Goal: Information Seeking & Learning: Learn about a topic

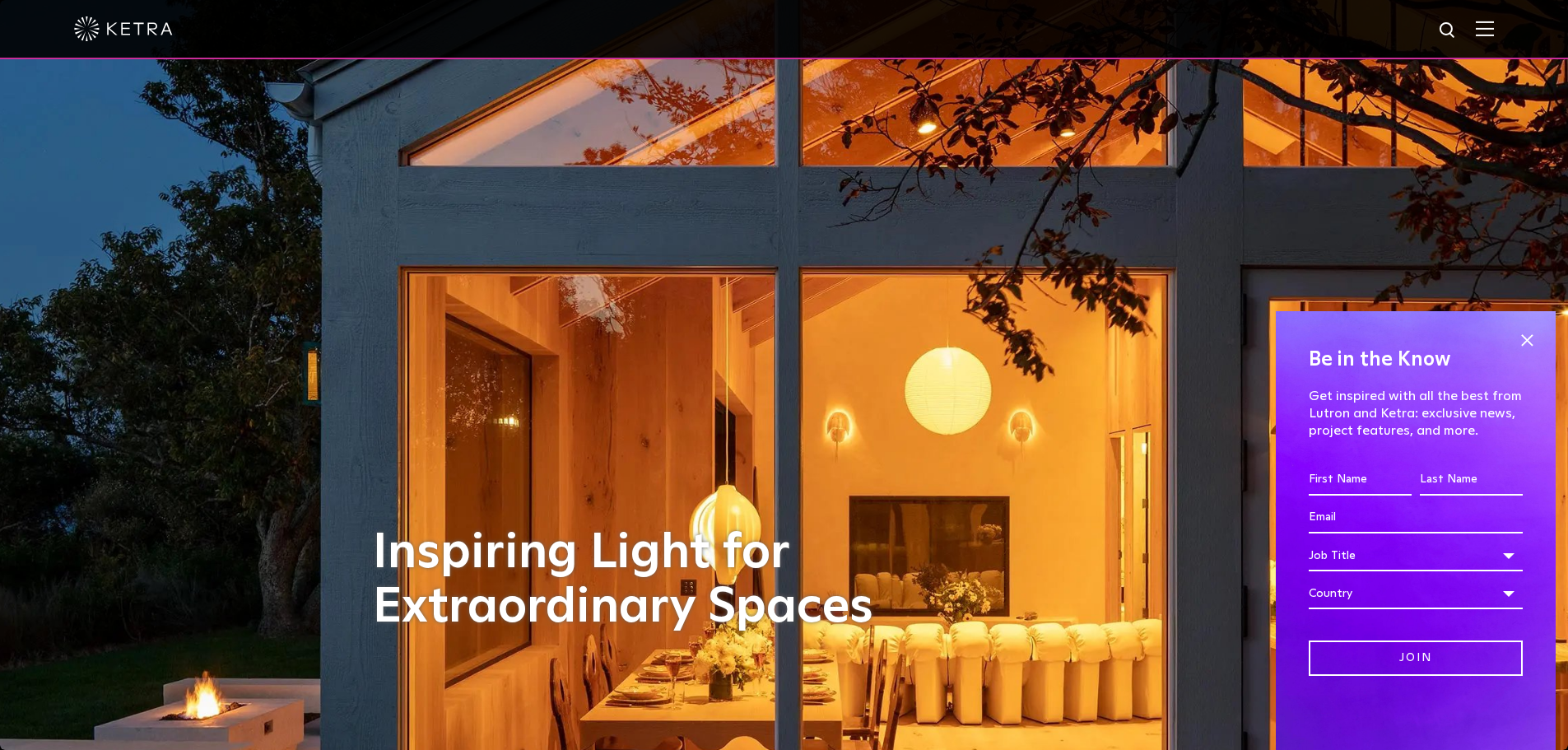
click at [1493, 34] on img at bounding box center [1485, 28] width 18 height 16
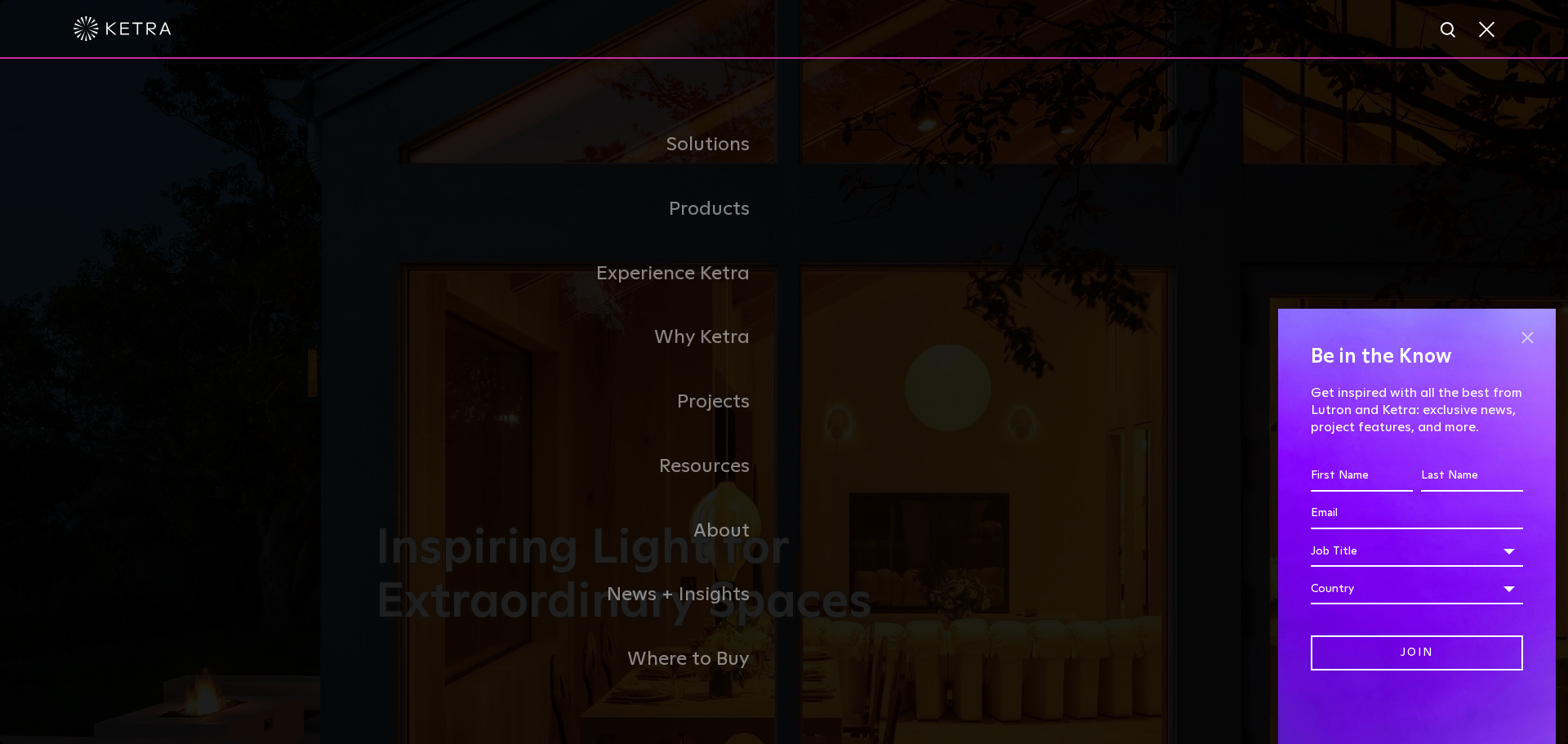
click at [1535, 331] on span at bounding box center [1528, 338] width 25 height 25
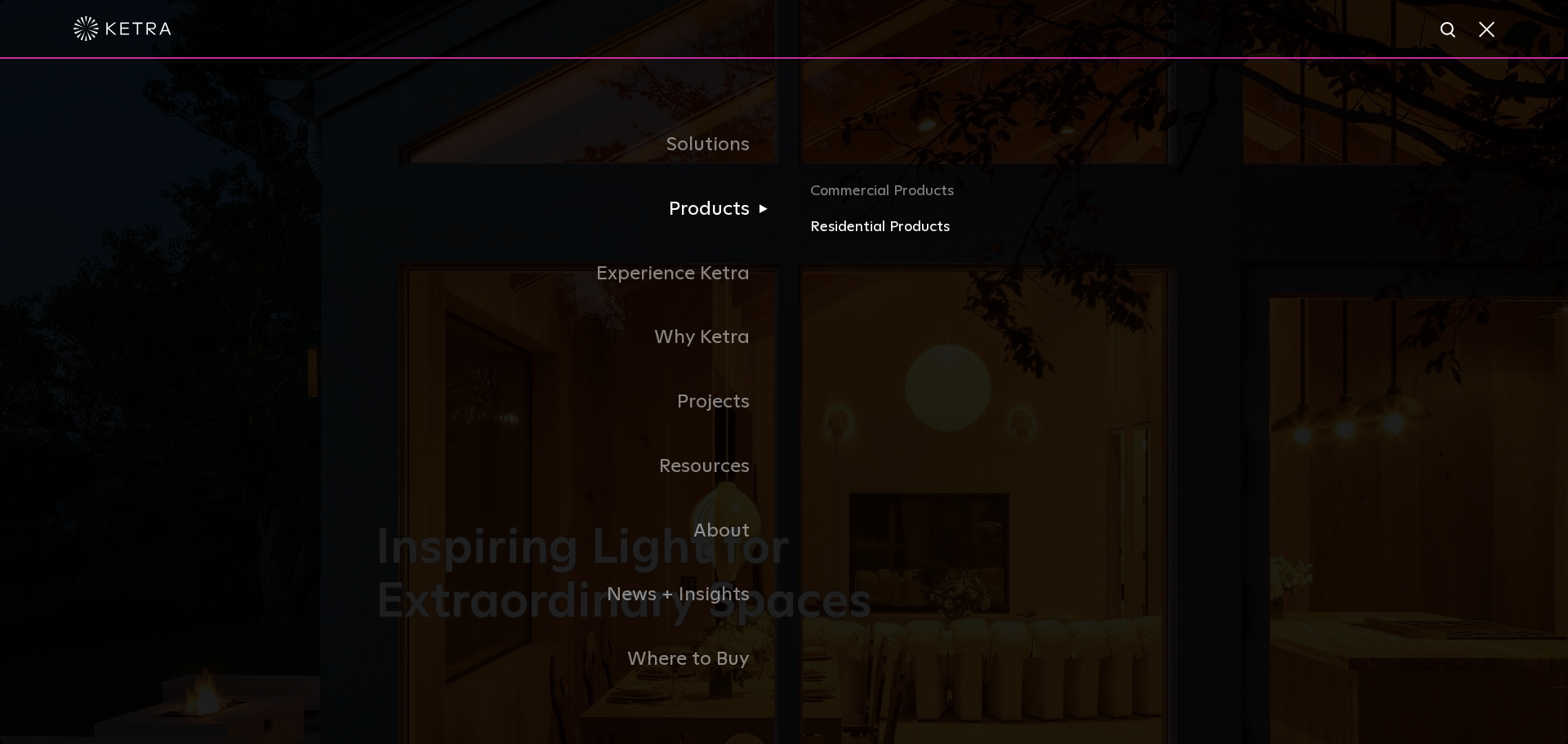
click at [850, 222] on link "Residential Products" at bounding box center [1001, 227] width 382 height 24
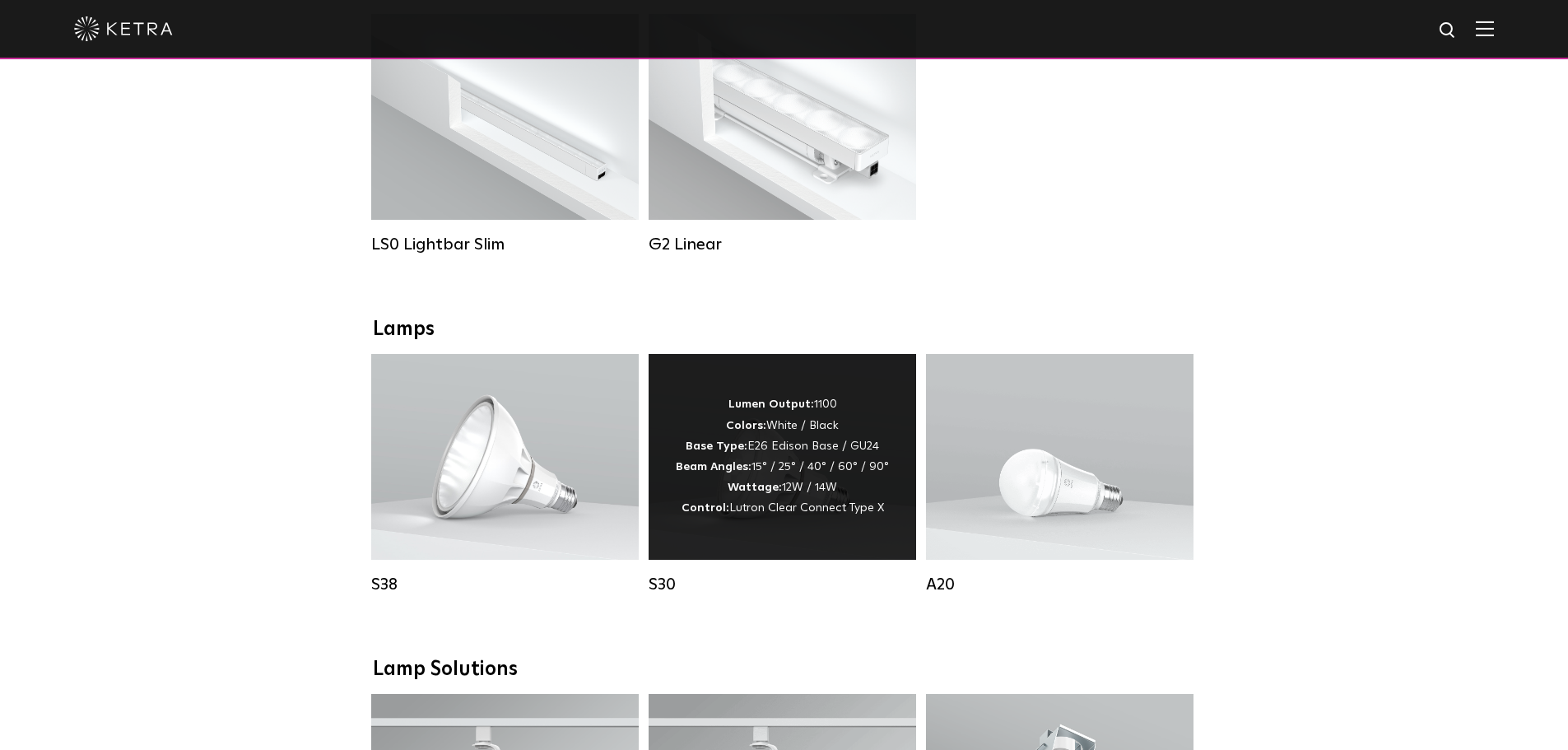
scroll to position [823, 0]
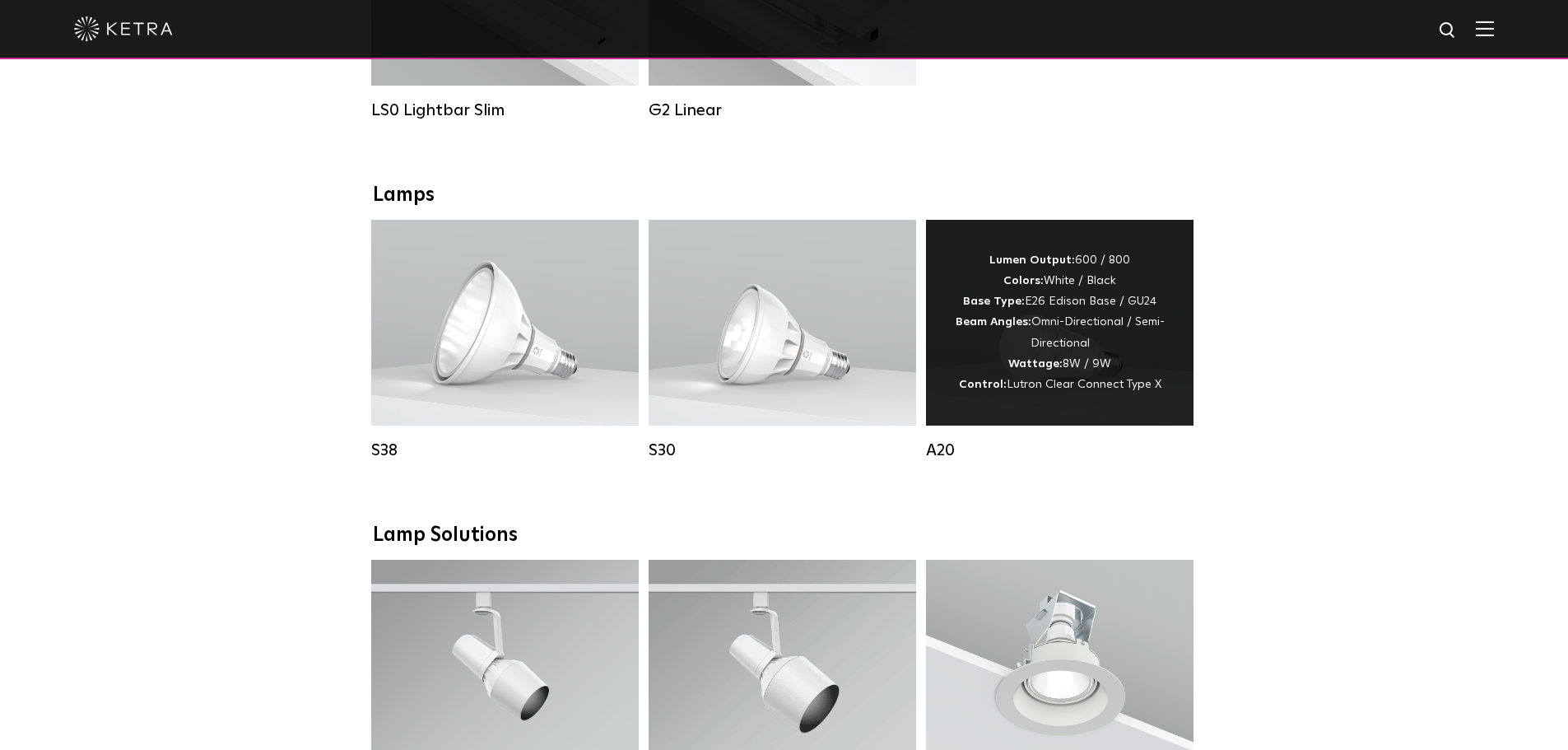
click at [1131, 355] on div "Lumen Output: 600 / 800 Colors: White / Black Base Type: E26 Edison Base / GU24…" at bounding box center [1059, 322] width 218 height 145
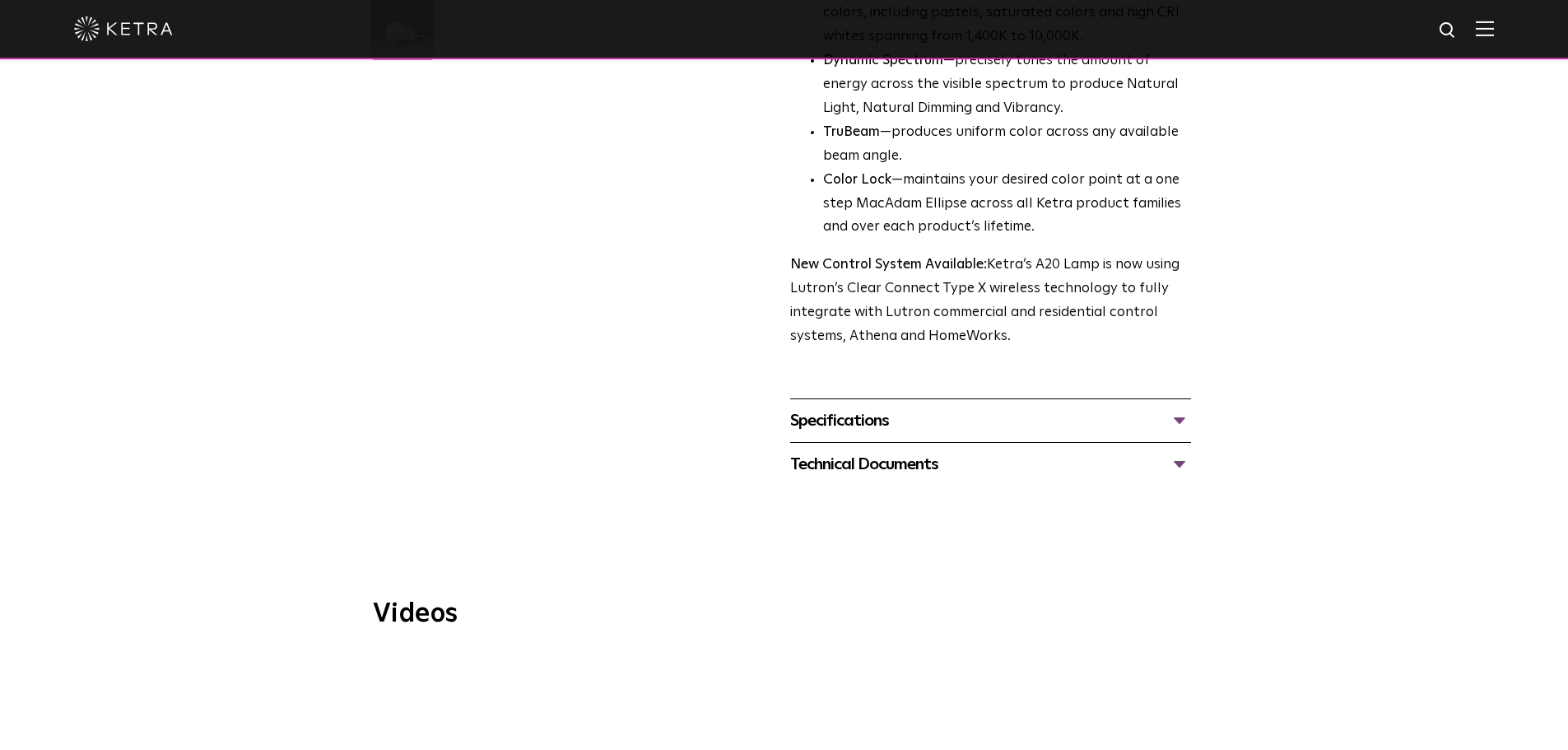
scroll to position [576, 0]
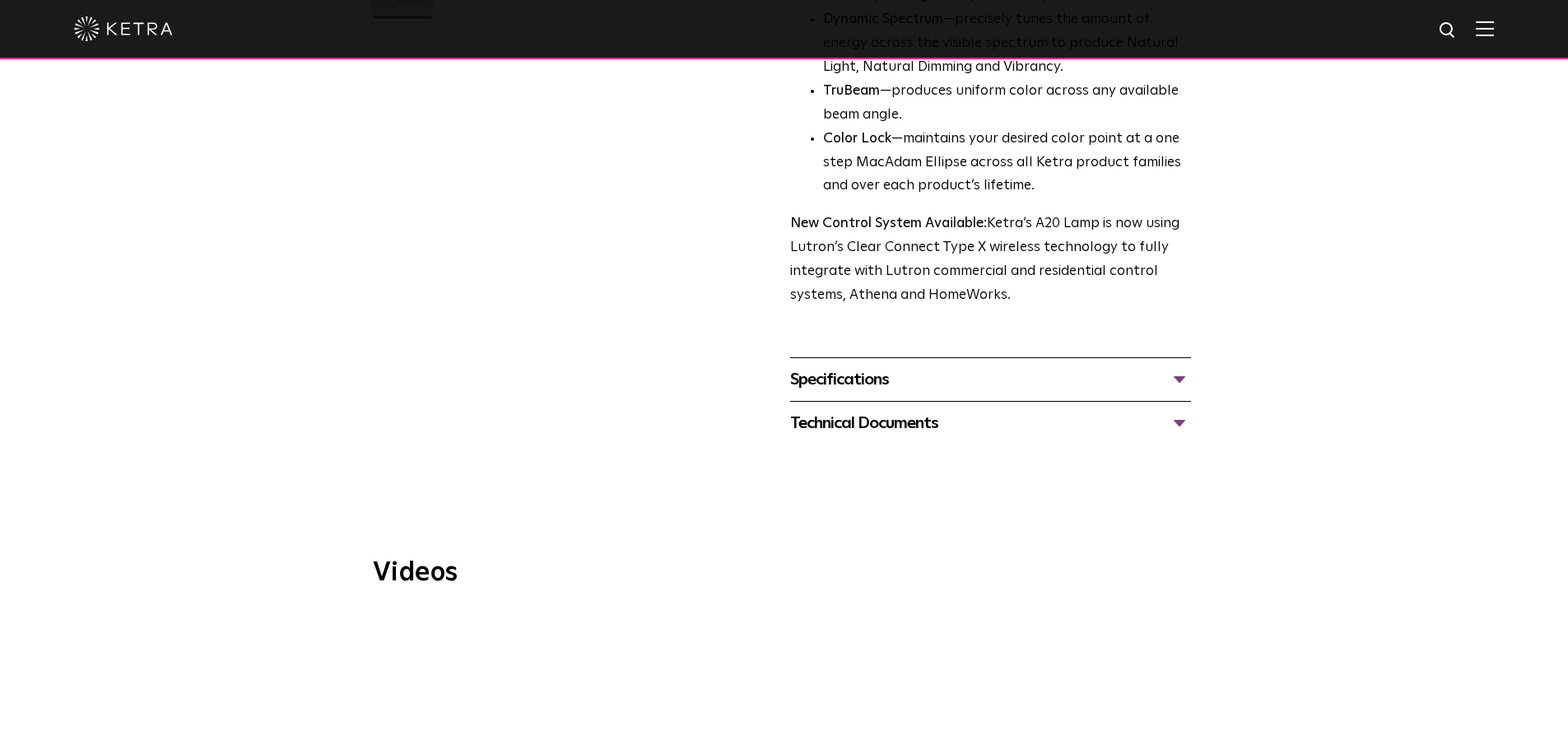
click at [872, 366] on div "Specifications" at bounding box center [990, 380] width 401 height 27
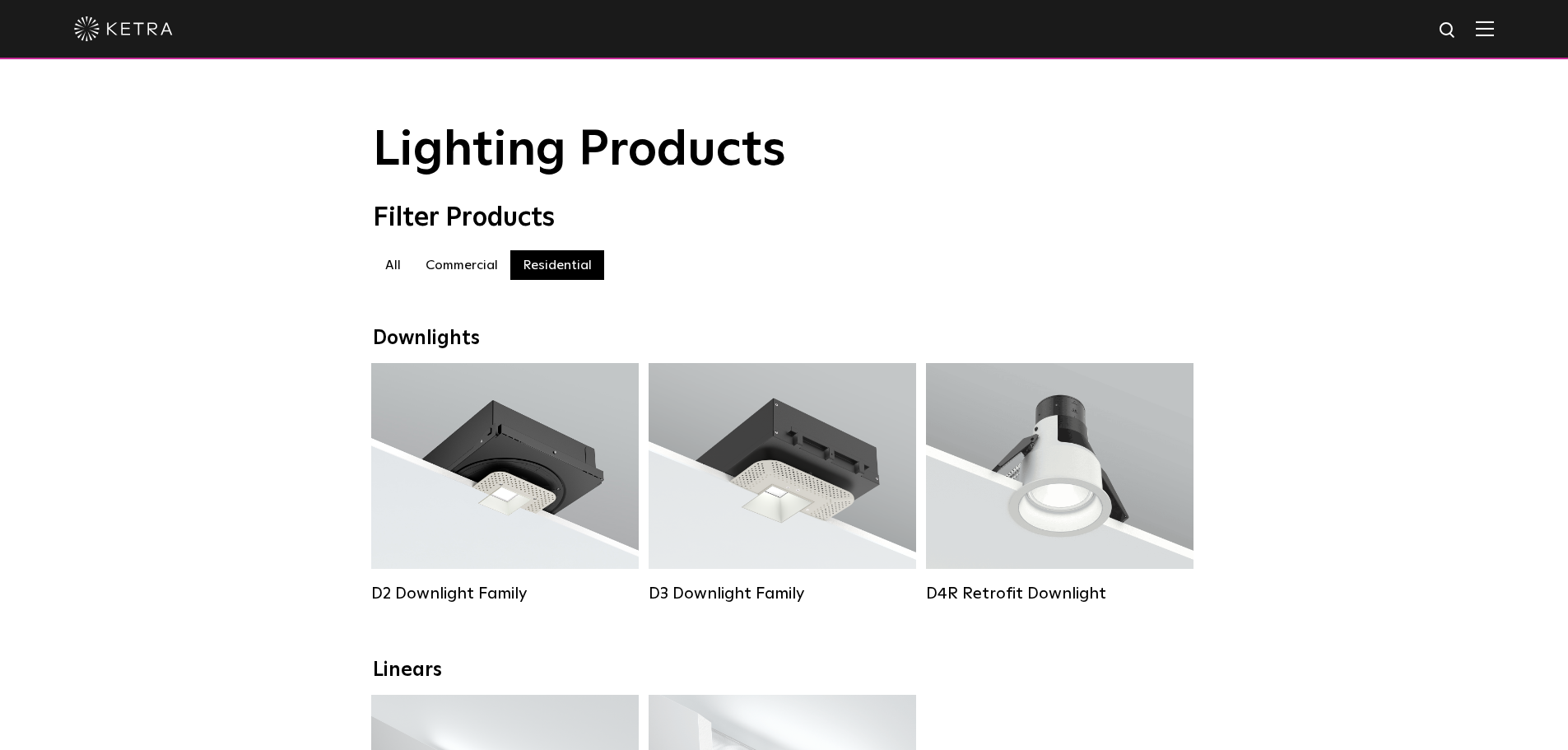
click at [390, 265] on label "All" at bounding box center [393, 265] width 41 height 30
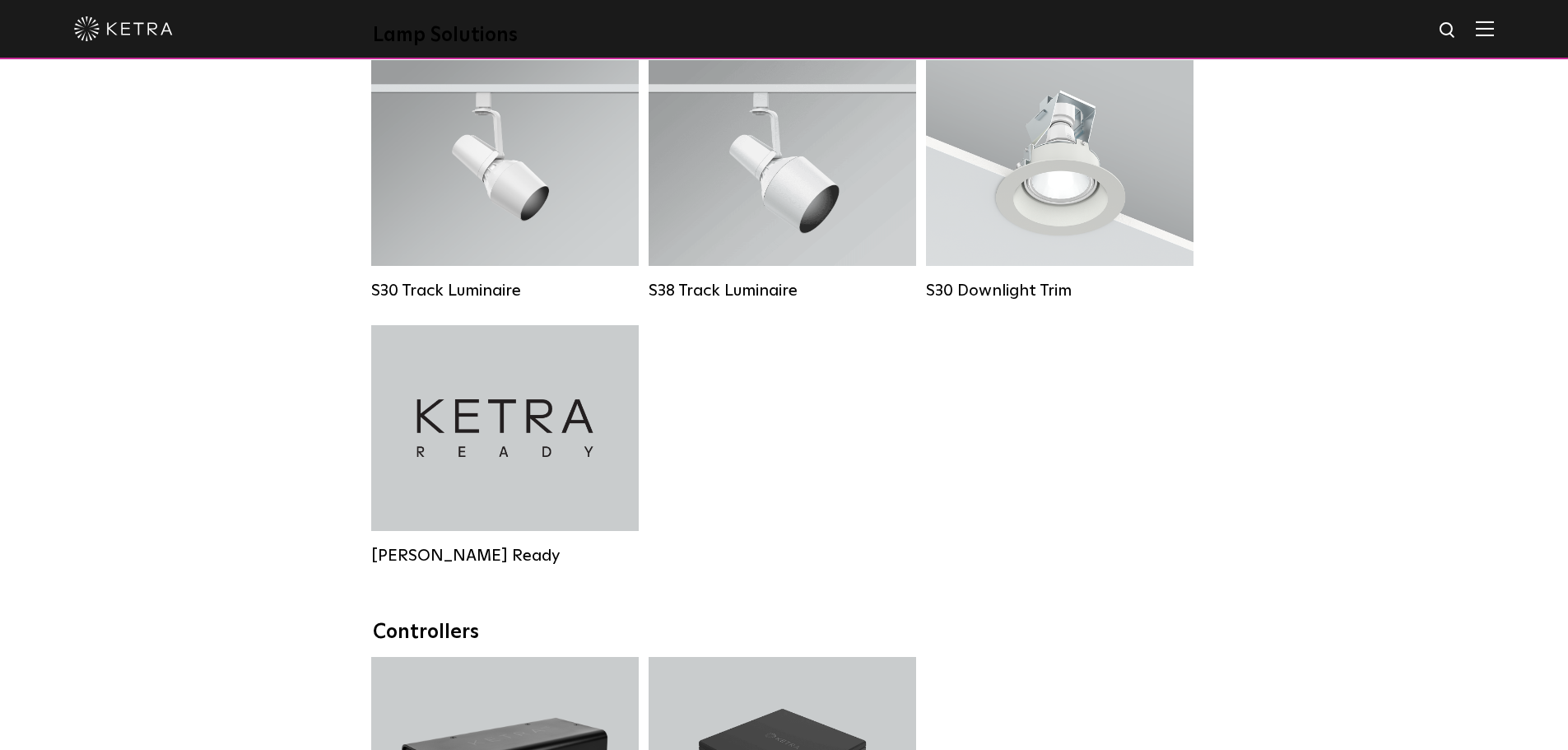
scroll to position [1483, 0]
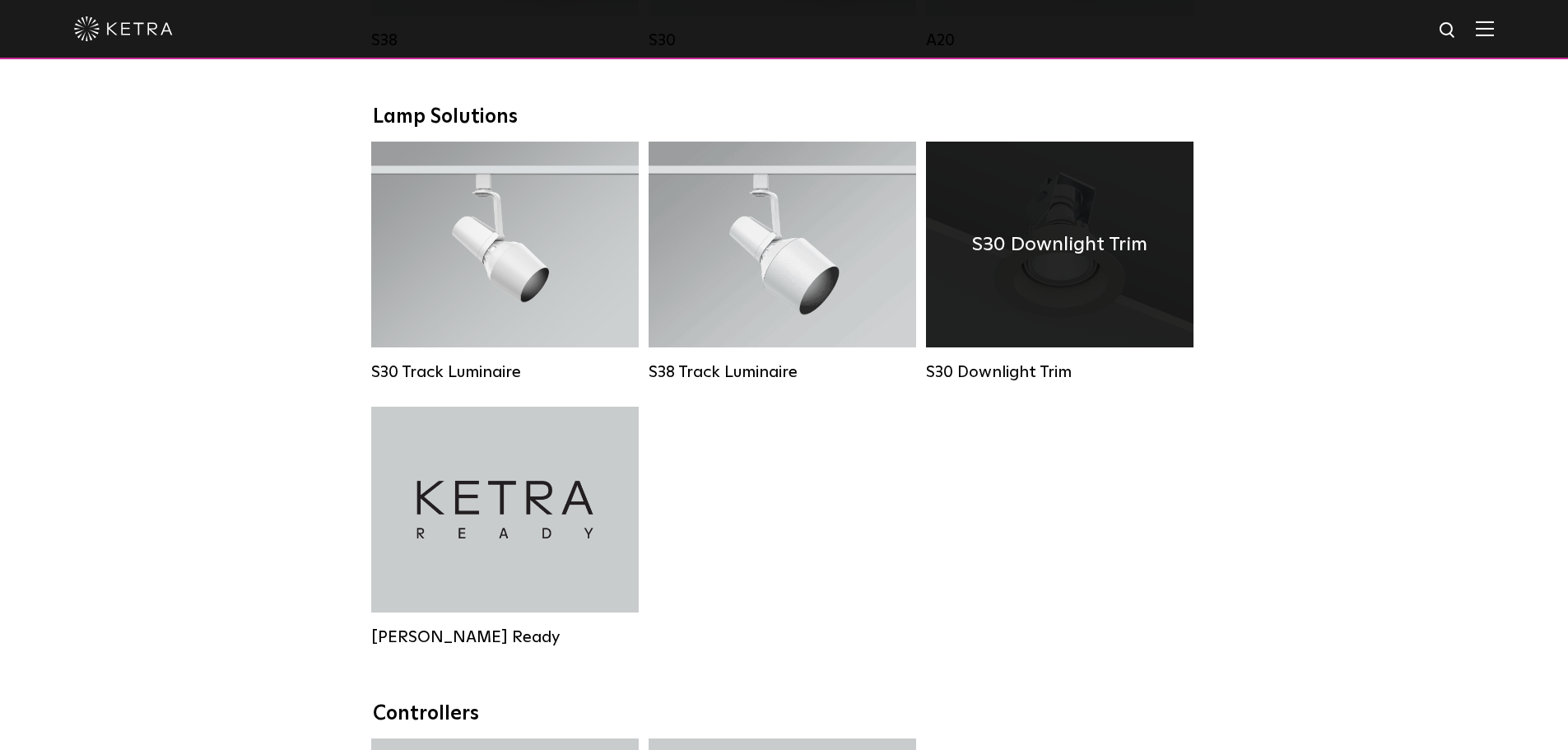
click at [1047, 315] on div "S30 Downlight Trim" at bounding box center [1059, 245] width 267 height 206
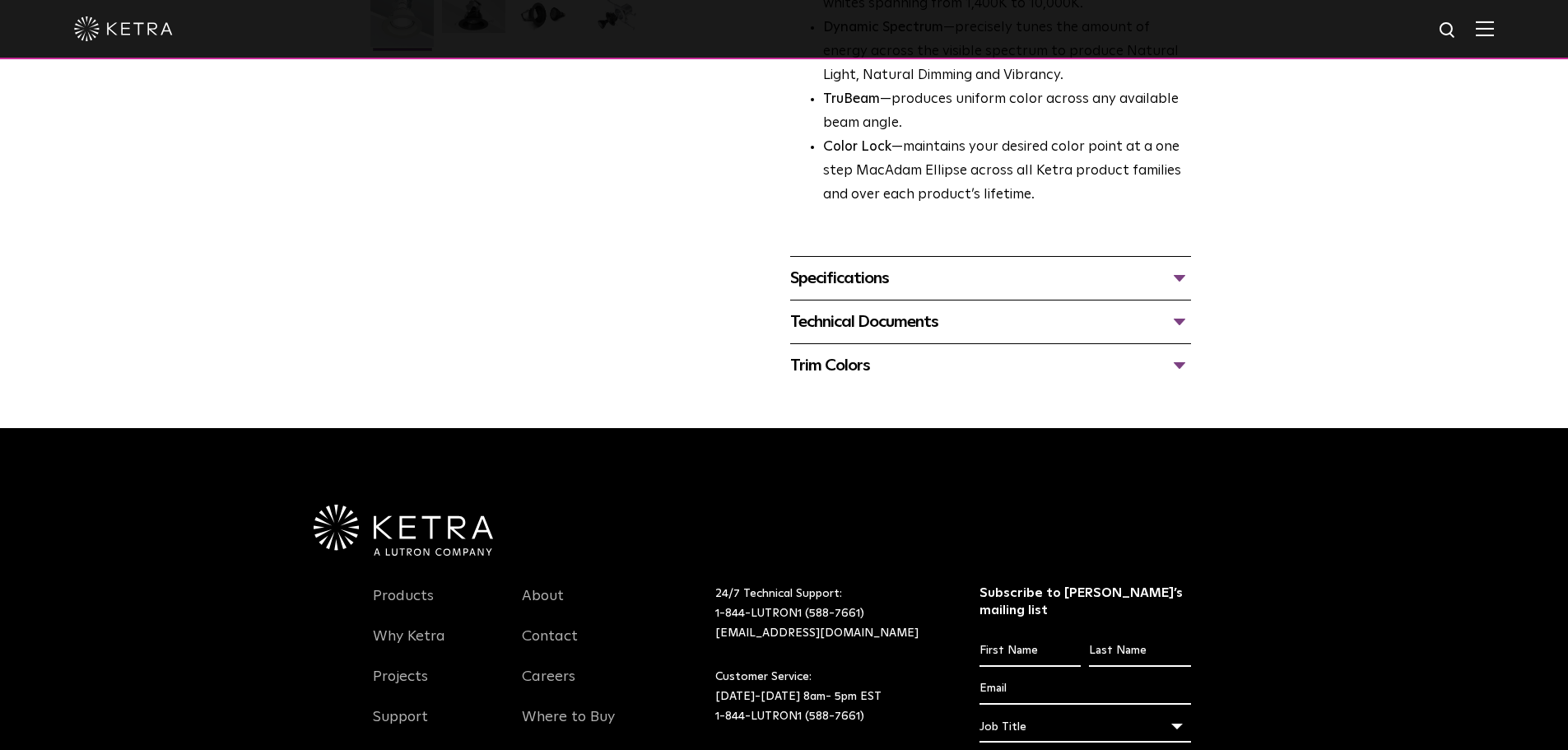
scroll to position [659, 0]
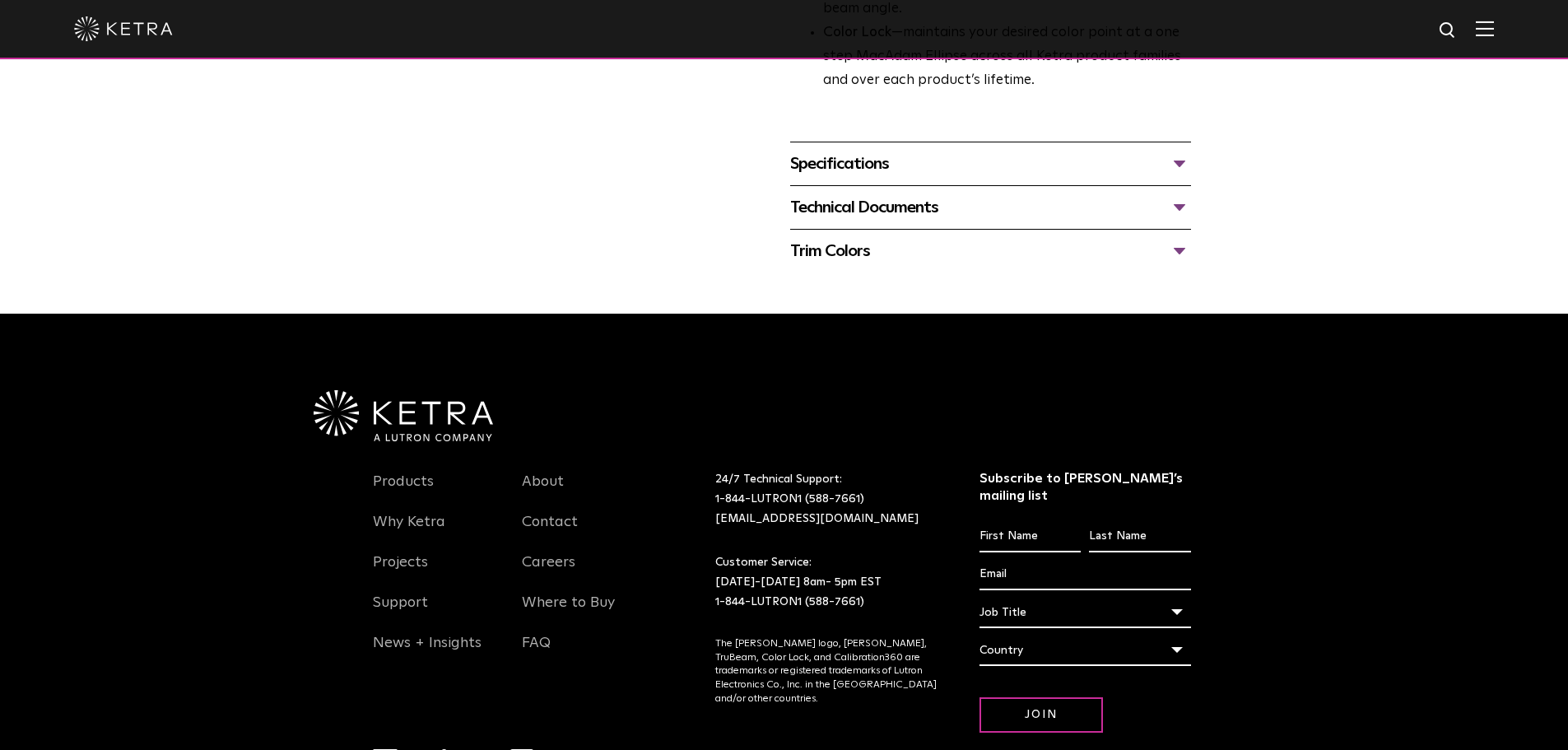
click at [967, 154] on div "Specifications" at bounding box center [990, 164] width 401 height 27
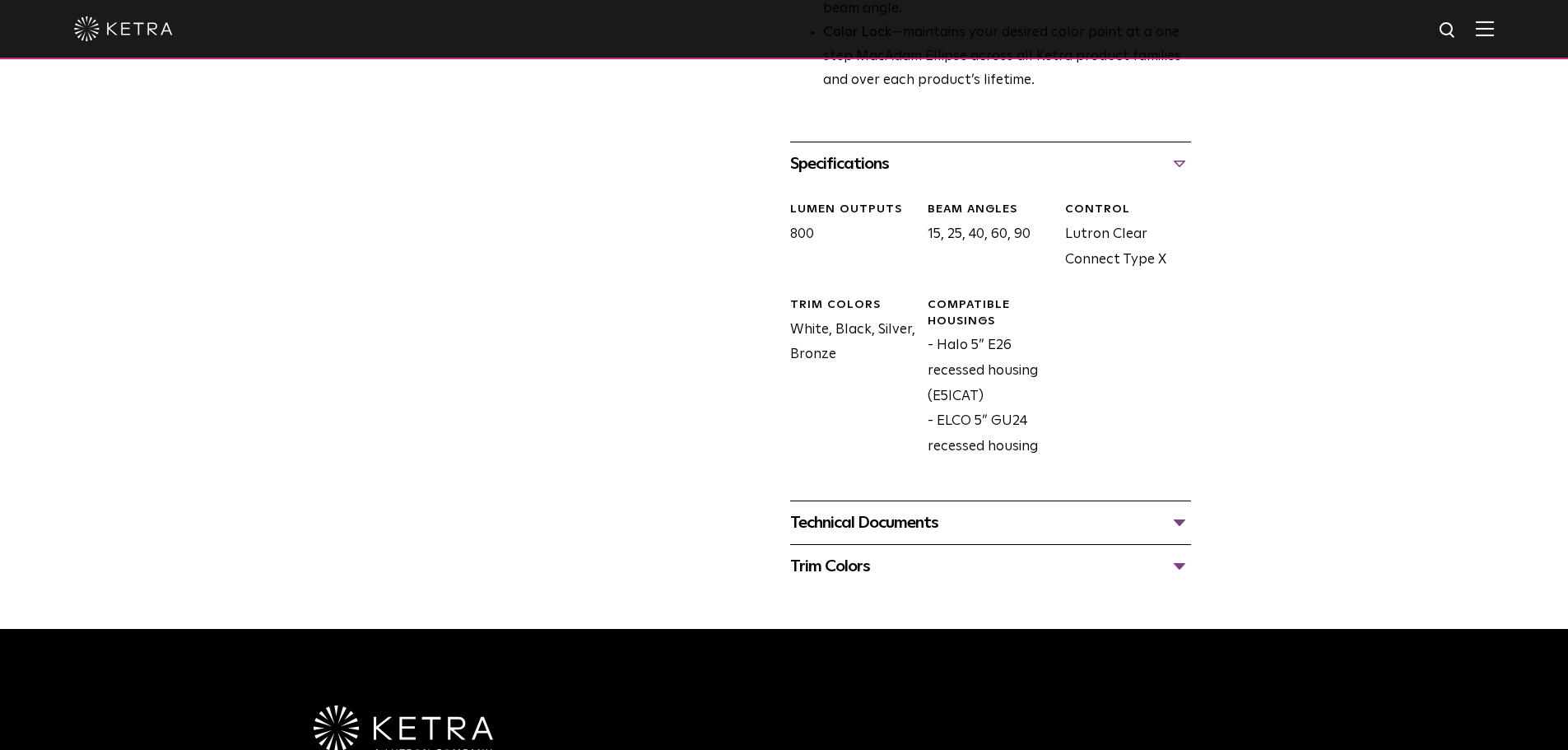
drag, startPoint x: 979, startPoint y: 395, endPoint x: 931, endPoint y: 395, distance: 48.0
click at [931, 395] on div "Compatible Housings - Halo 5” E26 recessed housing (E5ICAT) - [GEOGRAPHIC_DATA]…" at bounding box center [984, 378] width 138 height 162
copy div "E5ICAT"
drag, startPoint x: 937, startPoint y: 425, endPoint x: 1036, endPoint y: 420, distance: 99.1
click at [1036, 420] on div "Compatible Housings - Halo 5” E26 recessed housing (E5ICAT) - [GEOGRAPHIC_DATA]…" at bounding box center [984, 378] width 138 height 162
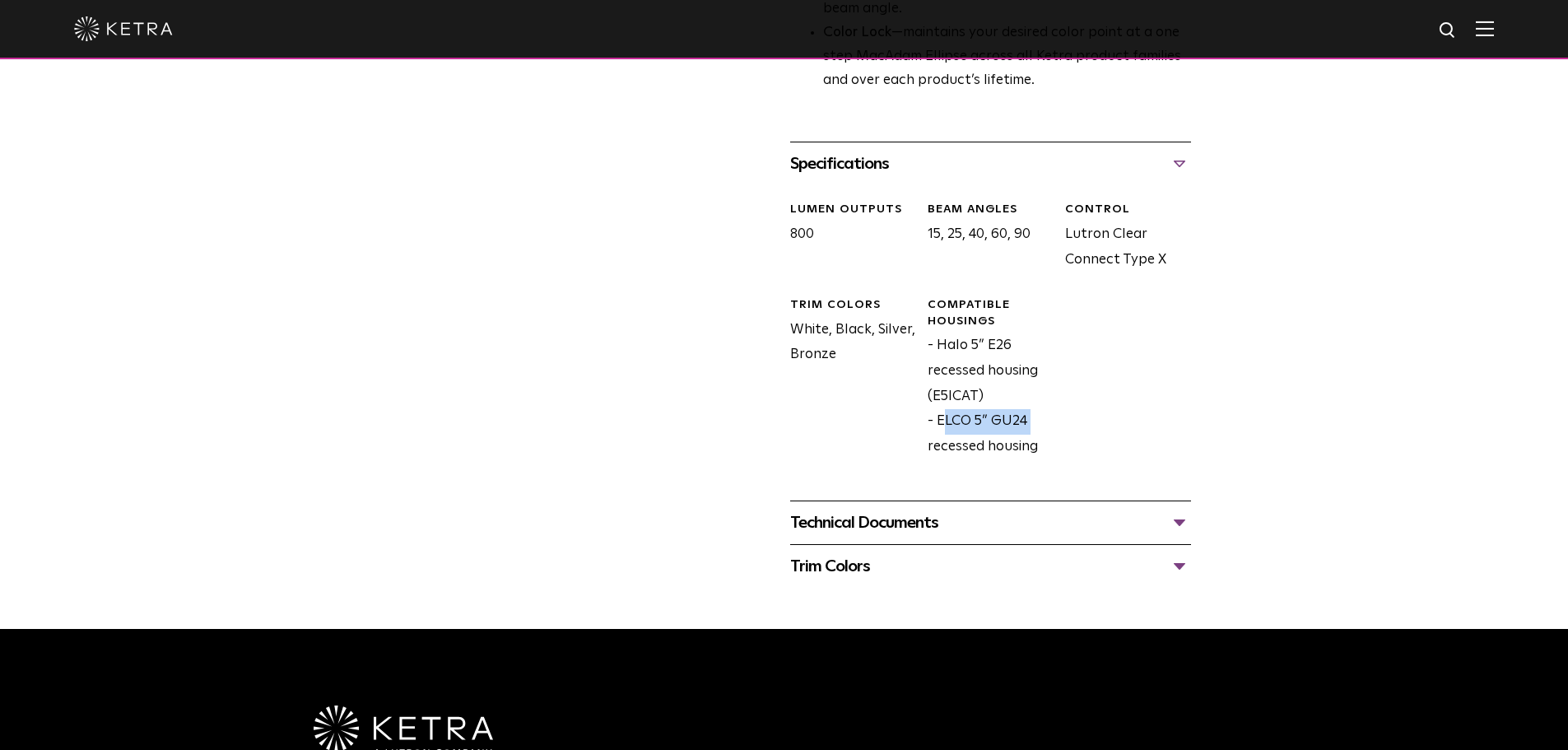
copy div "ELCO 5” GU24"
